Goal: Task Accomplishment & Management: Manage account settings

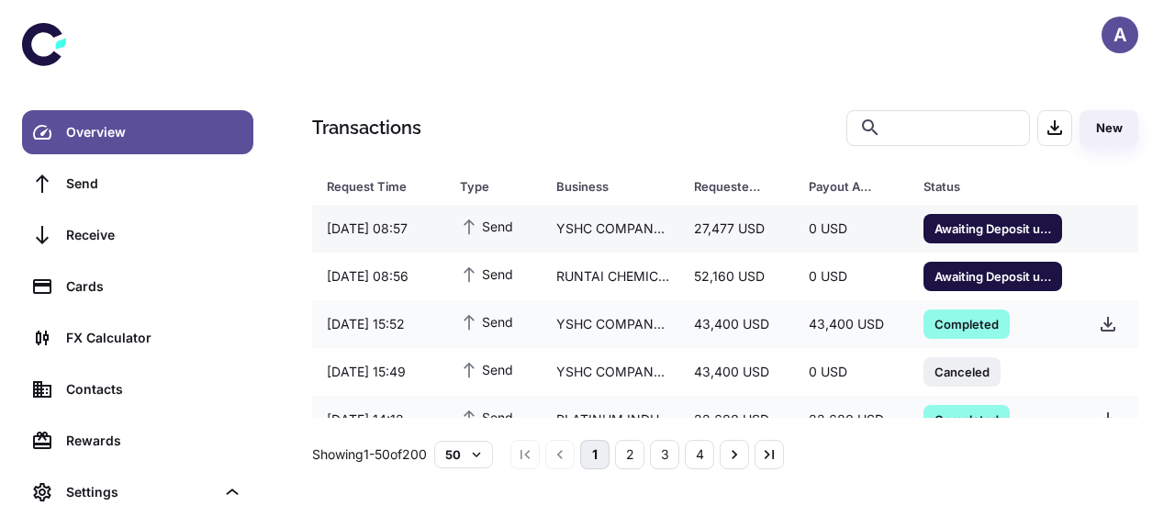
click at [969, 230] on span "Awaiting Deposit until [DATE] 12:06" at bounding box center [993, 228] width 139 height 18
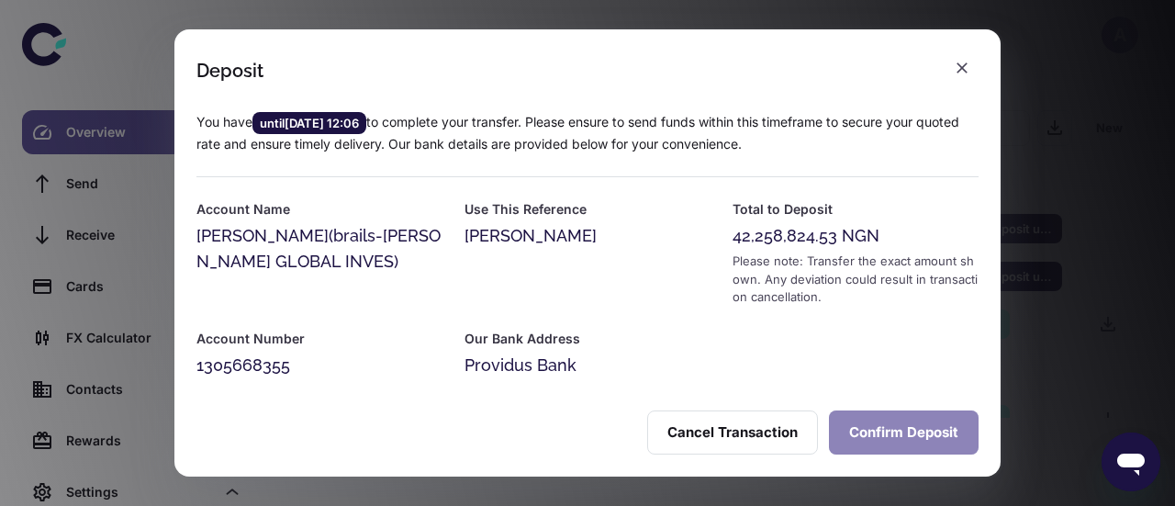
click at [891, 427] on button "Confirm Deposit" at bounding box center [904, 432] width 150 height 44
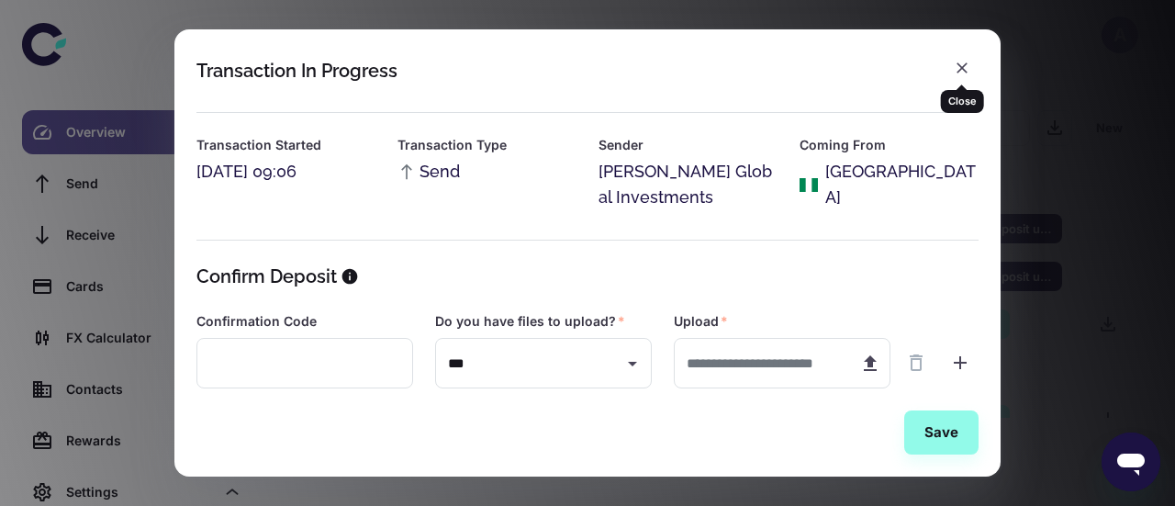
click at [962, 75] on icon "button" at bounding box center [962, 68] width 18 height 18
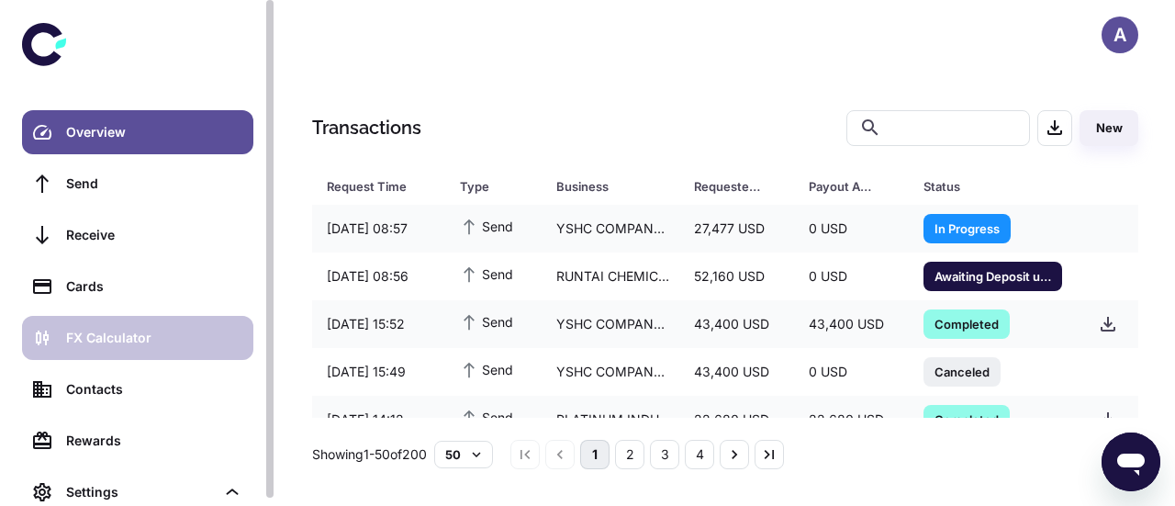
click at [142, 337] on div "FX Calculator" at bounding box center [154, 338] width 176 height 20
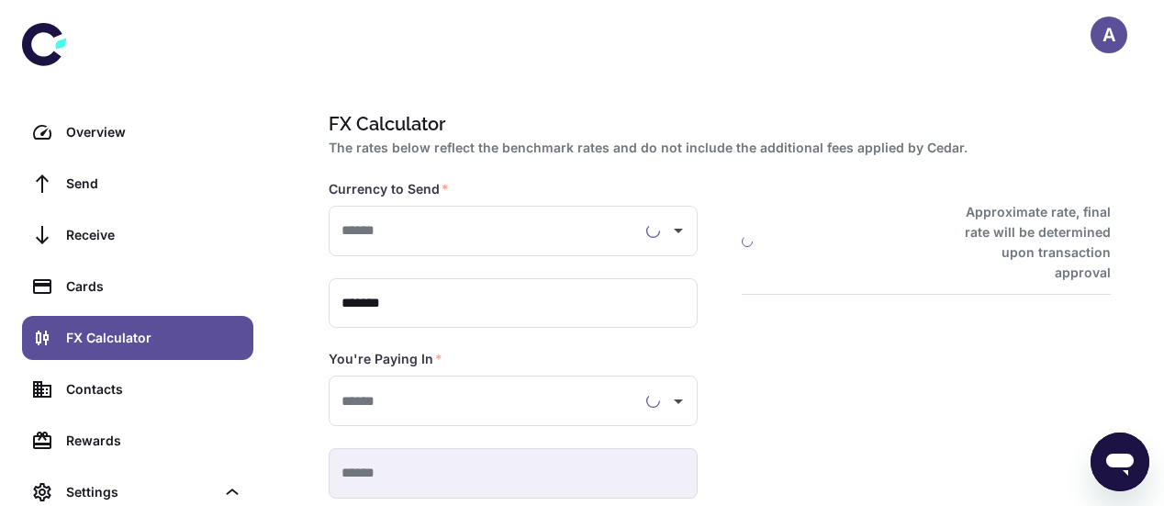
type input "**********"
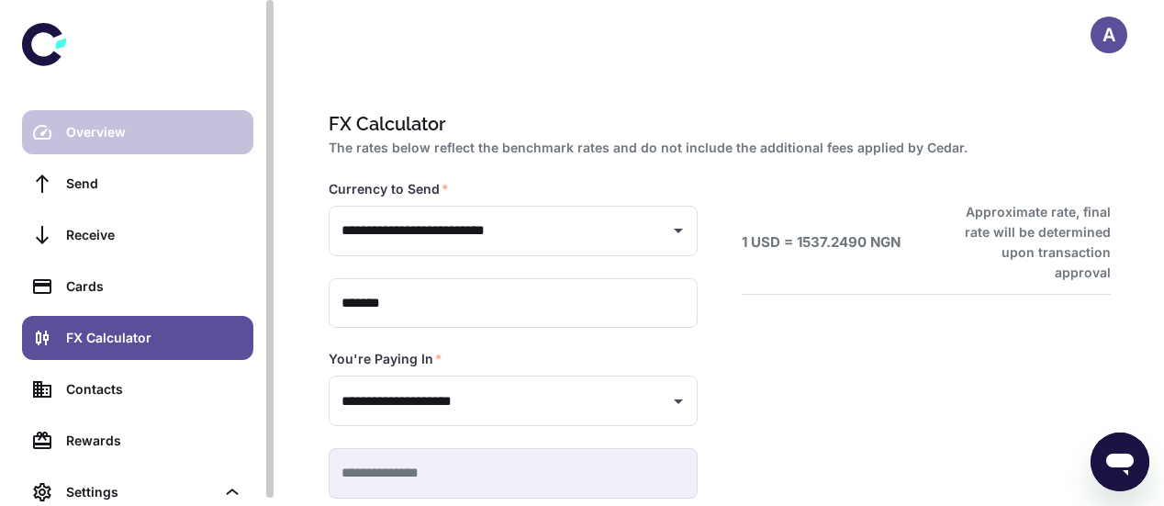
click at [182, 140] on div "Overview" at bounding box center [154, 132] width 176 height 20
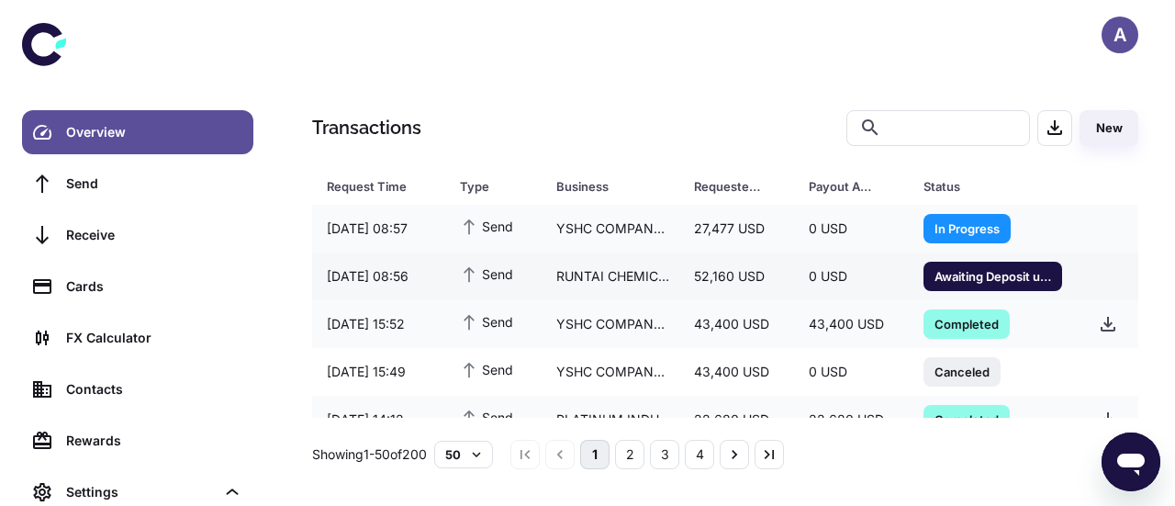
click at [969, 286] on div "Awaiting Deposit until 29/08/2025 12:02" at bounding box center [993, 276] width 139 height 29
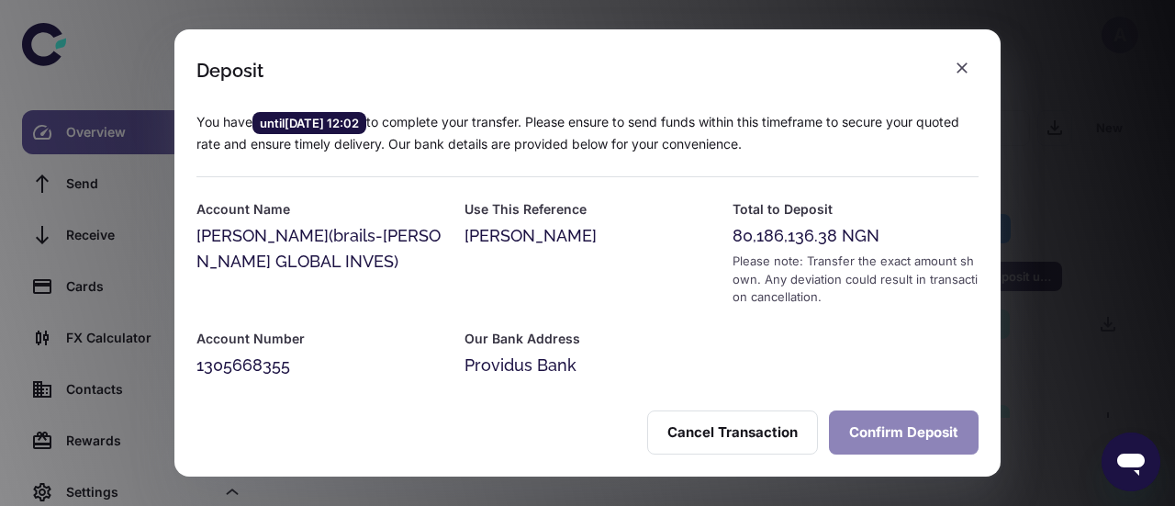
click at [865, 416] on button "Confirm Deposit" at bounding box center [904, 432] width 150 height 44
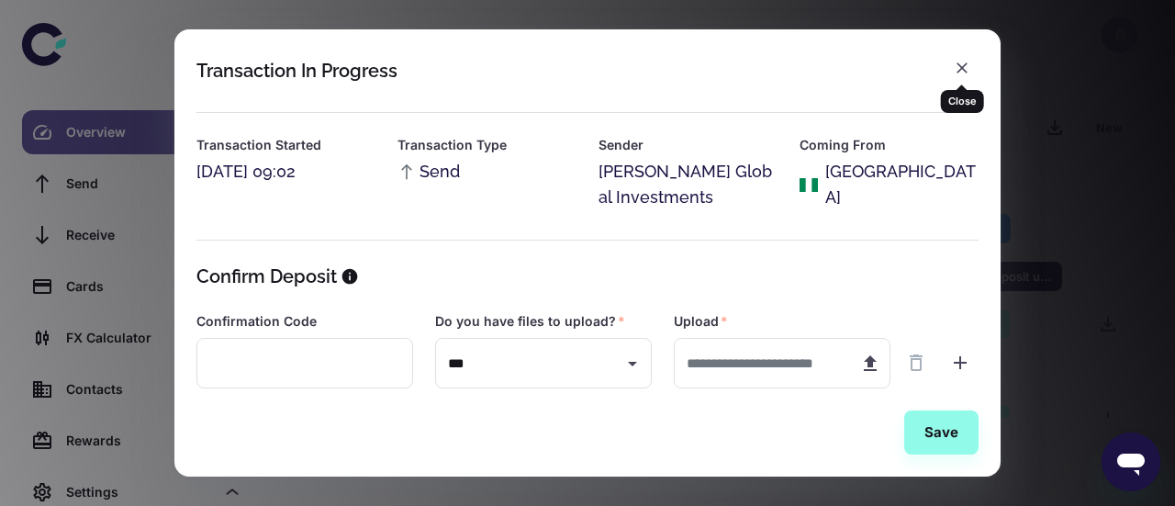
click at [962, 67] on icon "button" at bounding box center [962, 67] width 11 height 11
